Goal: Complete application form

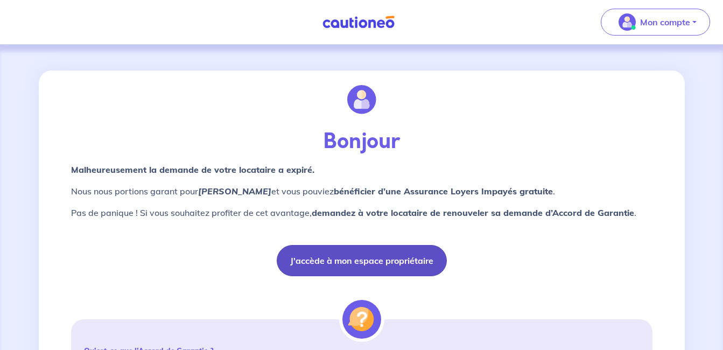
click at [384, 263] on button "J'accède à mon espace propriétaire" at bounding box center [362, 260] width 170 height 31
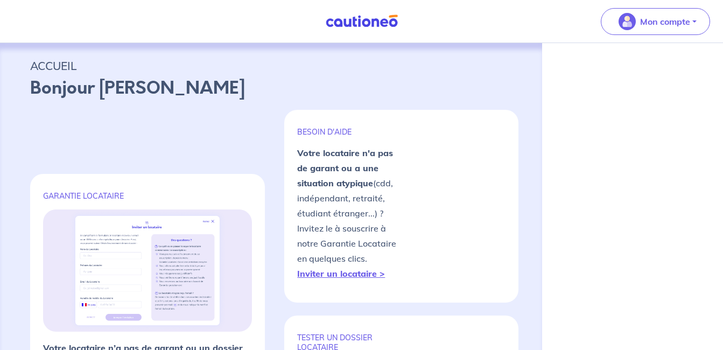
select select "FR"
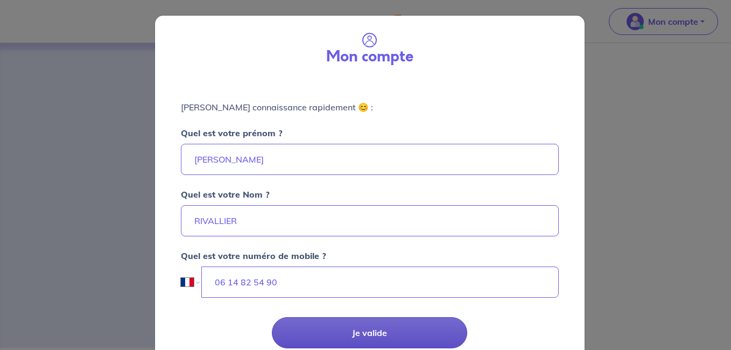
click at [376, 332] on button "Je valide" at bounding box center [369, 332] width 195 height 31
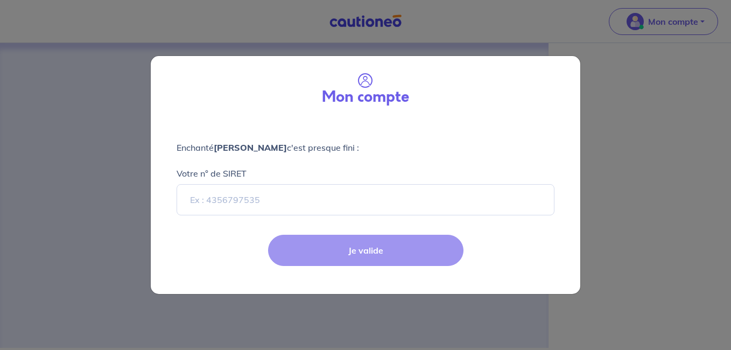
select select "FR"
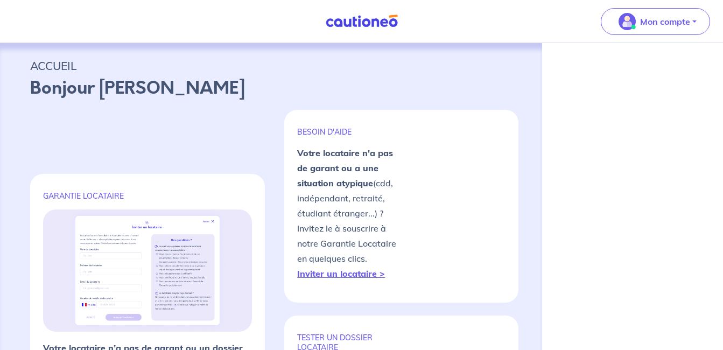
select select "FR"
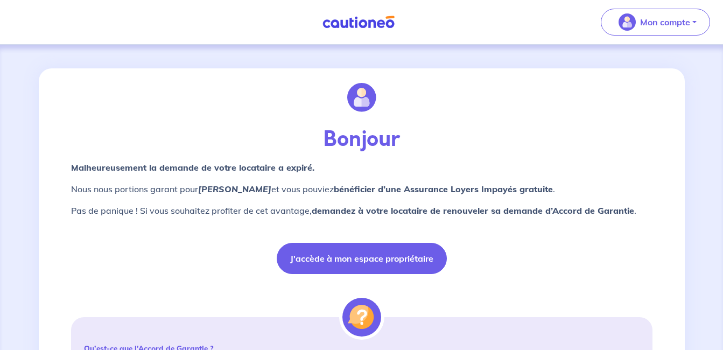
scroll to position [1, 0]
